Goal: Transaction & Acquisition: Obtain resource

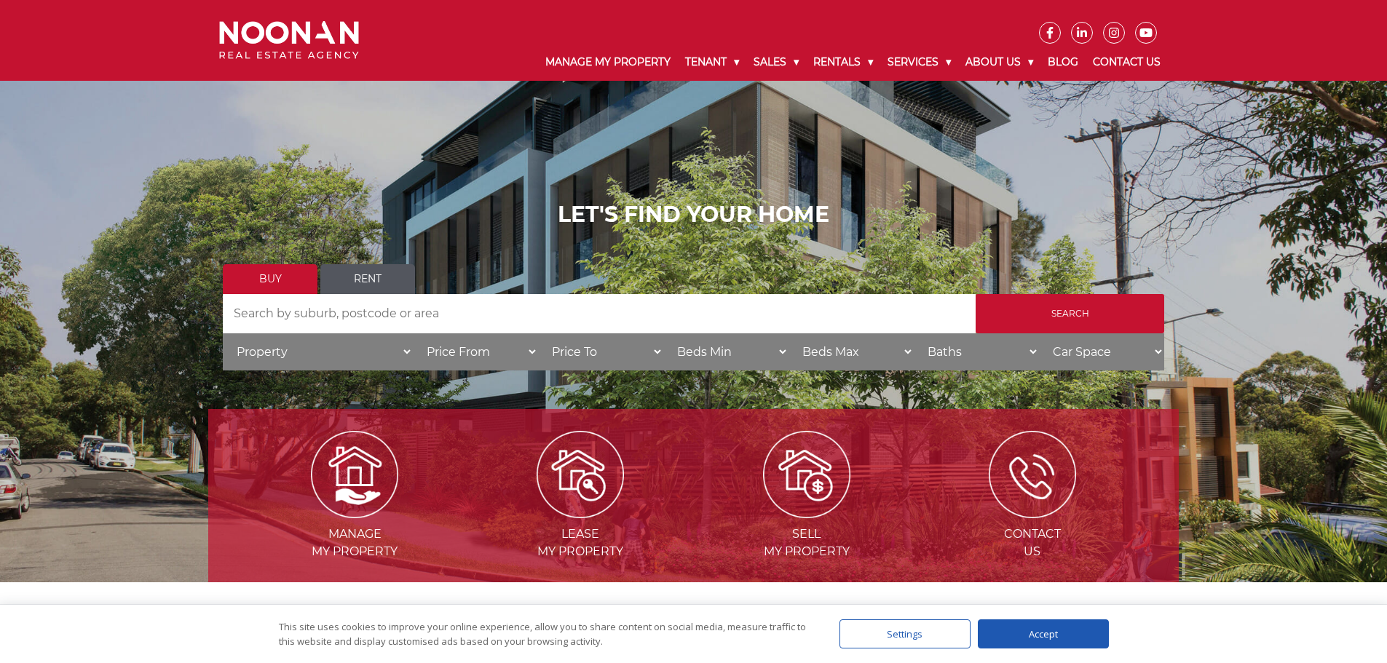
click at [375, 281] on link "Rent" at bounding box center [367, 279] width 95 height 30
click at [1046, 308] on input "Search" at bounding box center [1070, 313] width 189 height 39
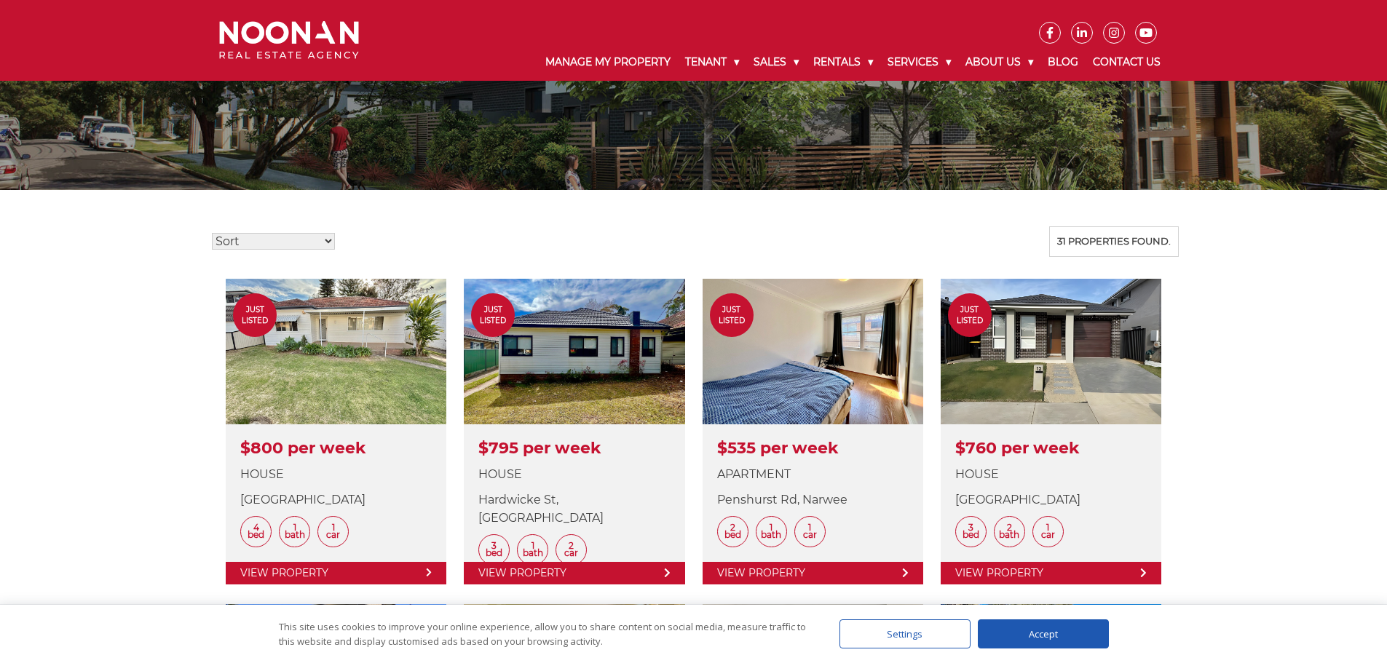
scroll to position [364, 0]
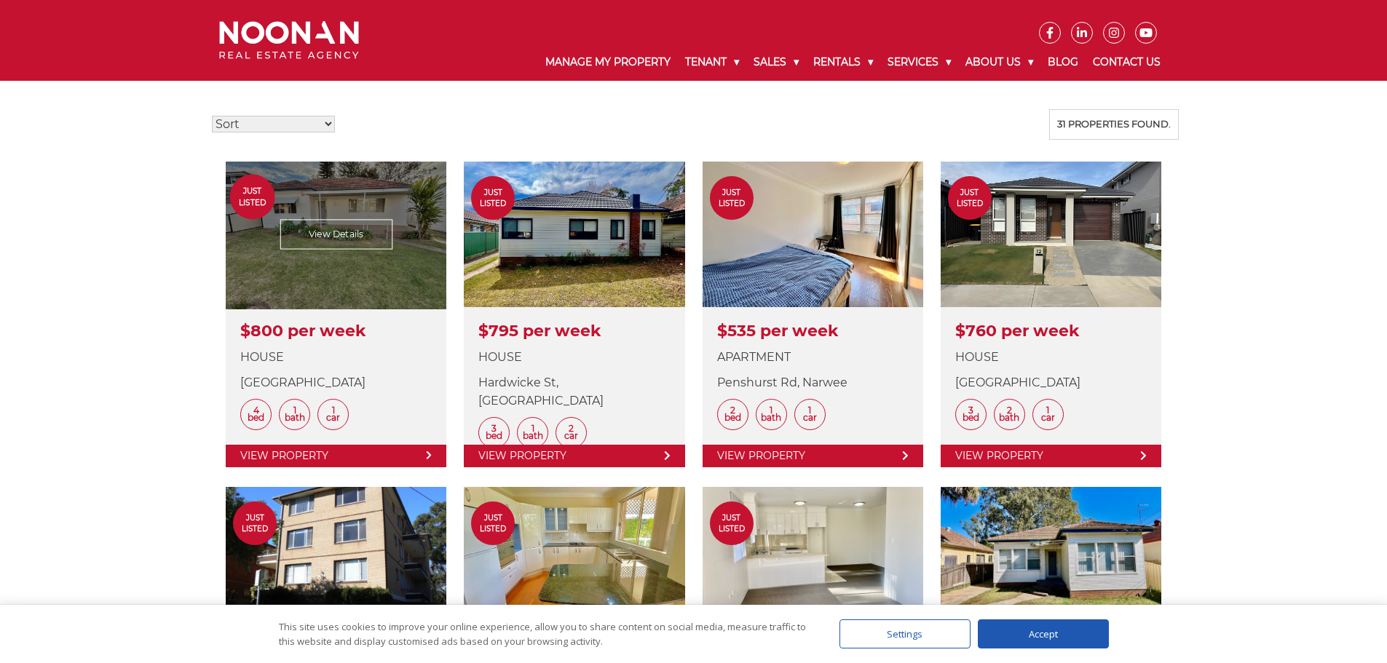
click at [410, 248] on link at bounding box center [336, 315] width 221 height 306
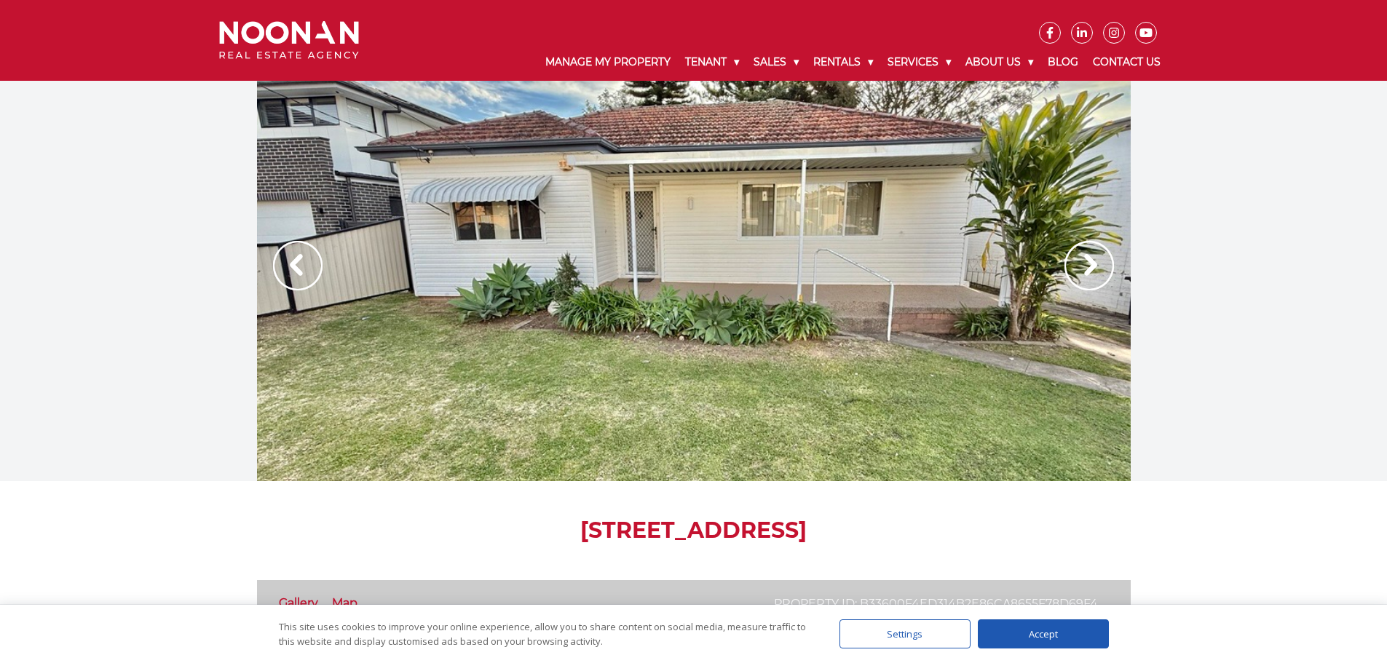
click at [1098, 253] on img at bounding box center [1090, 266] width 50 height 50
